Goal: Task Accomplishment & Management: Use online tool/utility

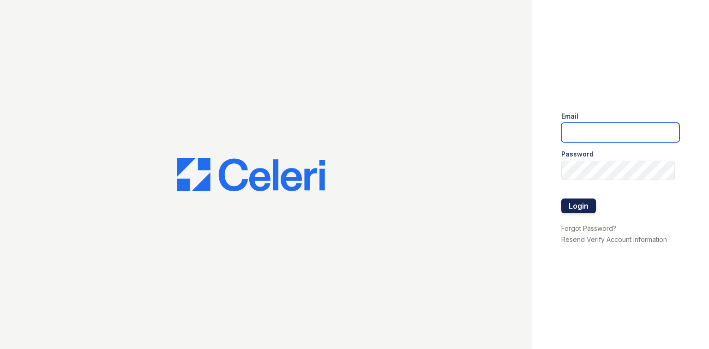
type input "[EMAIL_ADDRESS][DOMAIN_NAME]"
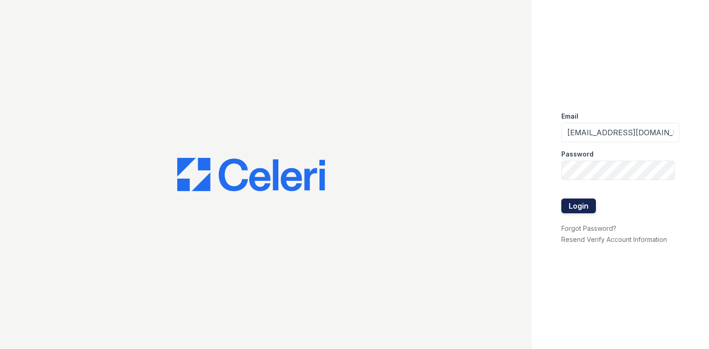
click at [589, 210] on button "Login" at bounding box center [578, 206] width 35 height 15
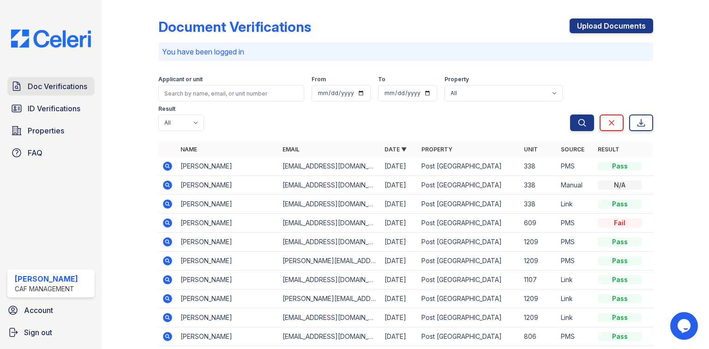
click at [77, 90] on span "Doc Verifications" at bounding box center [58, 86] width 60 height 11
